Goal: Task Accomplishment & Management: Manage account settings

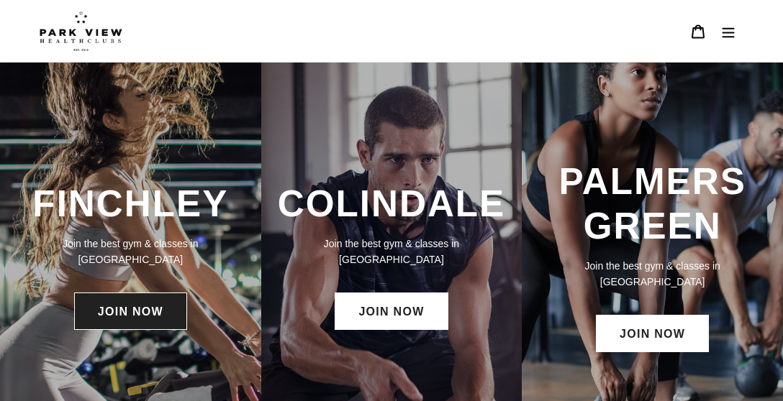
click at [150, 305] on link "JOIN NOW" at bounding box center [130, 311] width 113 height 37
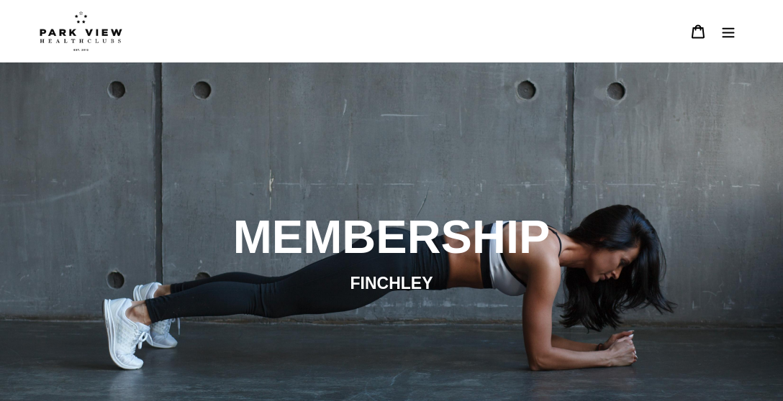
click at [735, 24] on icon "Menu" at bounding box center [728, 31] width 14 height 14
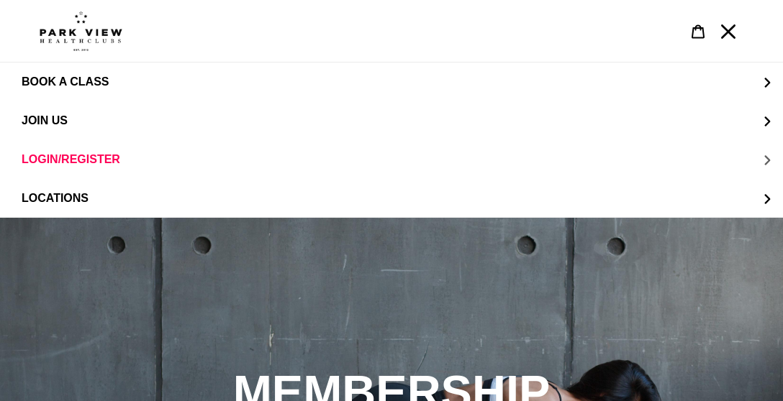
click at [212, 158] on button "LOGIN/REGISTER" at bounding box center [391, 159] width 783 height 39
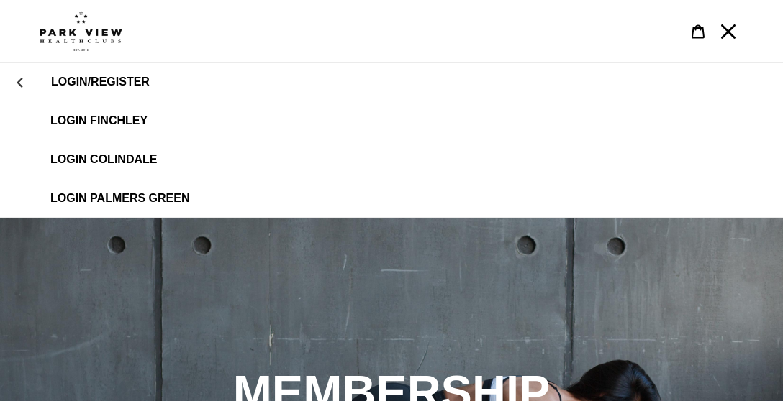
click at [119, 121] on span "LOGIN FINCHLEY" at bounding box center [98, 120] width 97 height 13
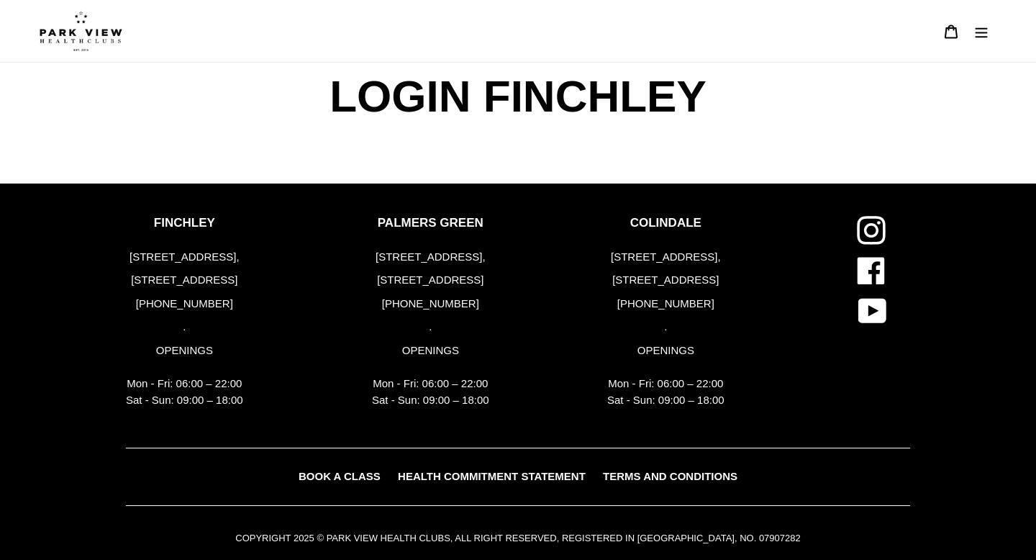
click at [414, 104] on span "LOGIN FINCHLEY" at bounding box center [518, 97] width 384 height 68
click at [83, 27] on img at bounding box center [81, 31] width 83 height 40
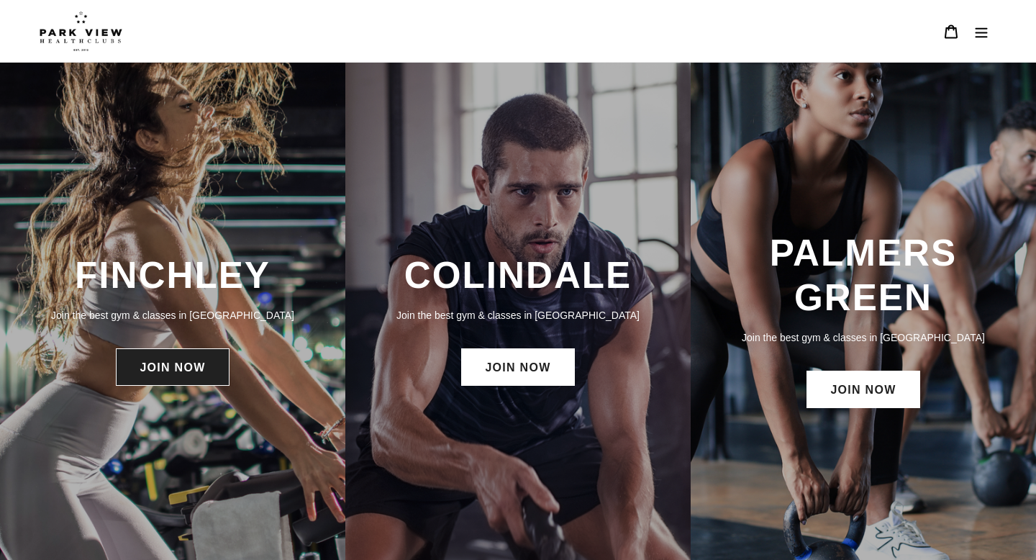
click at [157, 372] on link "JOIN NOW" at bounding box center [172, 366] width 113 height 37
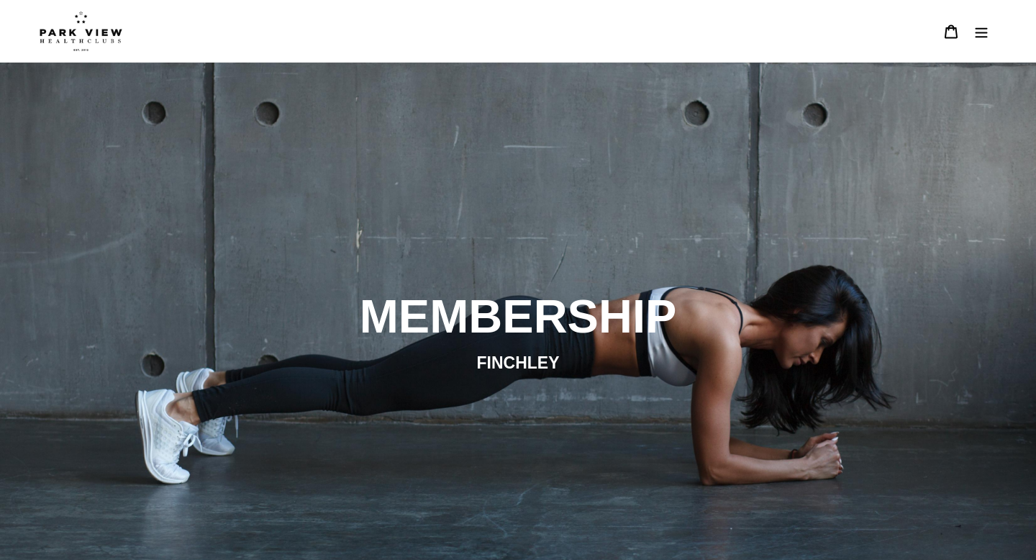
click at [984, 41] on button "Menu" at bounding box center [981, 31] width 30 height 31
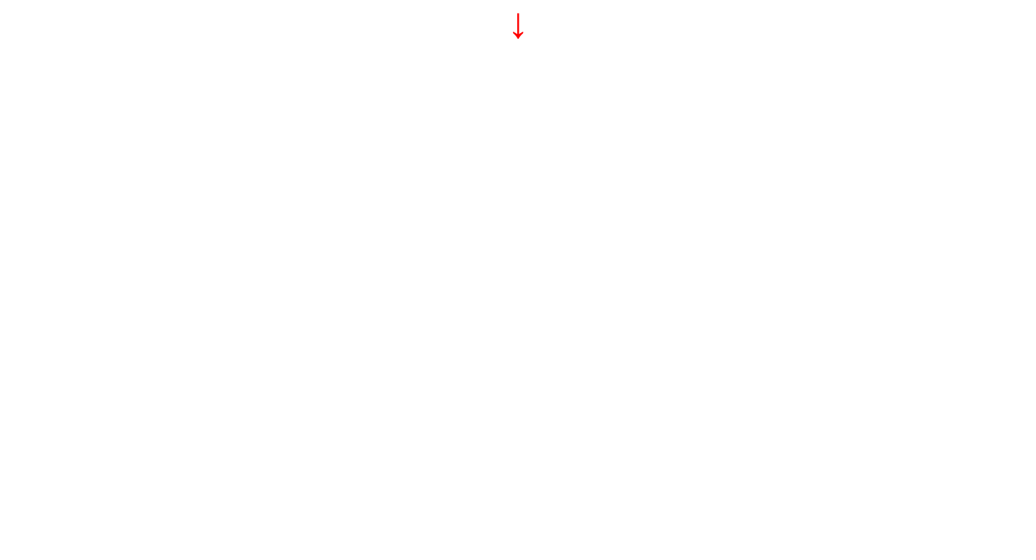
scroll to position [757, 0]
